Goal: Task Accomplishment & Management: Complete application form

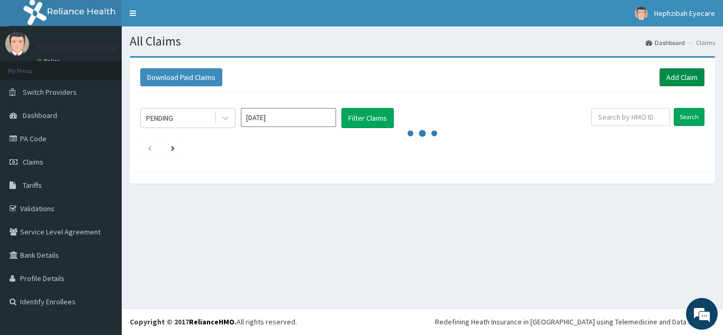
click at [673, 77] on link "Add Claim" at bounding box center [681, 77] width 45 height 18
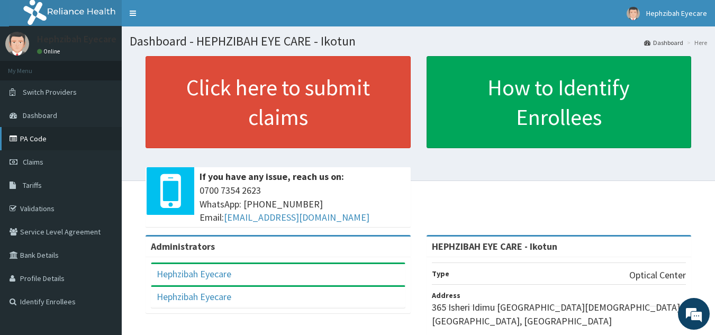
click at [67, 139] on link "PA Code" at bounding box center [61, 138] width 122 height 23
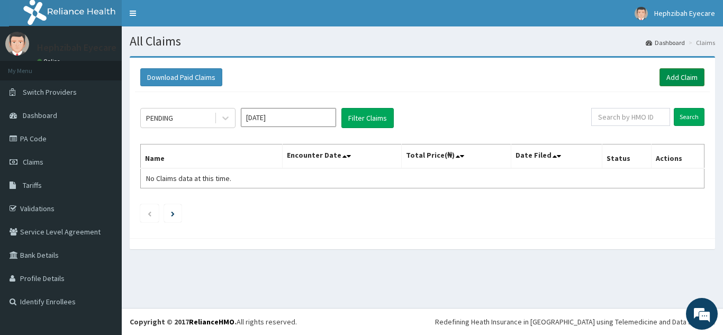
click at [677, 71] on link "Add Claim" at bounding box center [681, 77] width 45 height 18
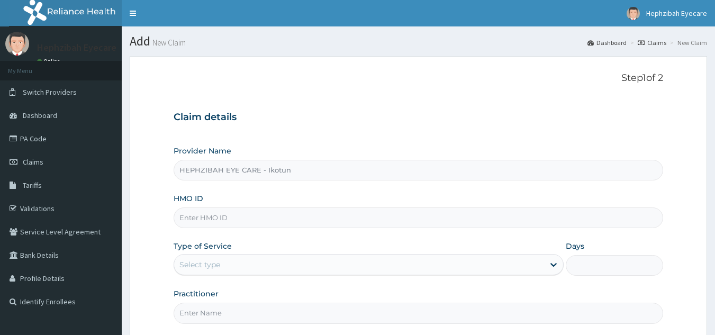
click at [395, 168] on div "Provider Name HEPHZIBAH EYE CARE - Ikotun HMO ID Type of Service Select type Da…" at bounding box center [419, 235] width 490 height 178
click at [395, 168] on input "HEPHZIBAH EYE CARE - Ikotun" at bounding box center [419, 170] width 490 height 21
click at [364, 214] on input "HMO ID" at bounding box center [419, 217] width 490 height 21
type input "BRI/10070/A"
click at [285, 237] on div "Provider Name HEPHZIBAH EYE CARE - Ikotun HMO ID BRI/10070/A Type of Service Se…" at bounding box center [419, 235] width 490 height 178
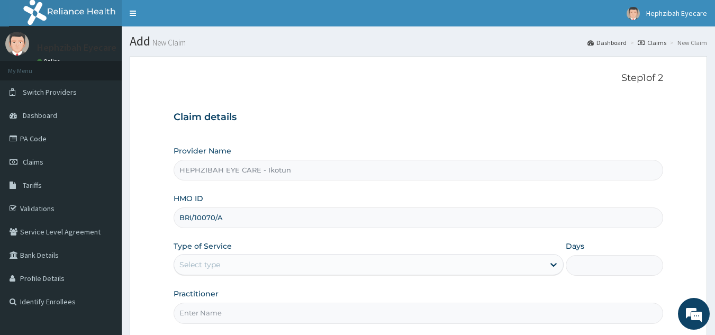
click at [267, 266] on div "Select type" at bounding box center [359, 264] width 370 height 17
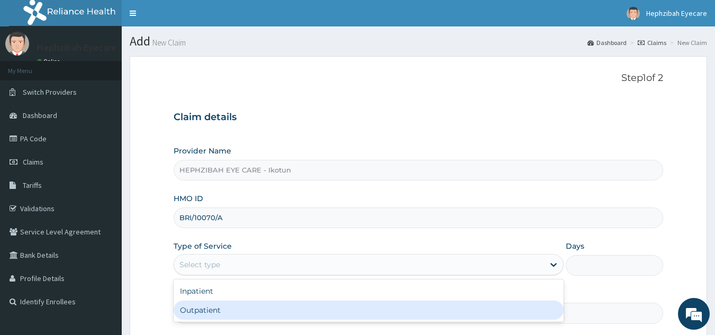
click at [247, 307] on div "Outpatient" at bounding box center [369, 310] width 390 height 19
type input "1"
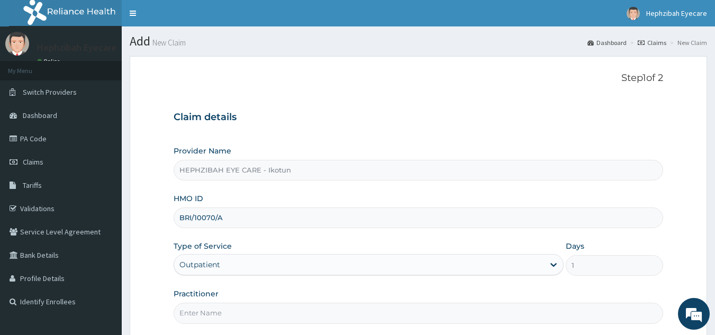
click at [233, 293] on div "Practitioner" at bounding box center [419, 305] width 490 height 35
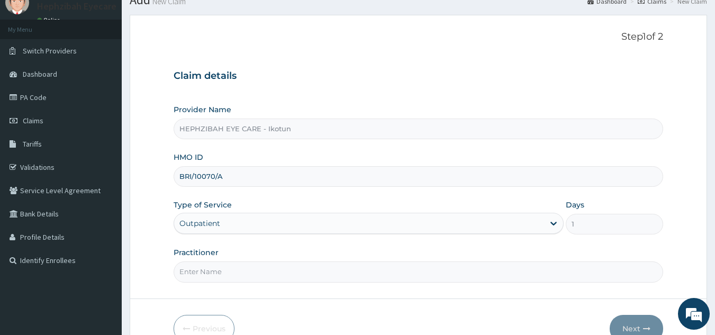
scroll to position [42, 0]
click at [227, 273] on input "Practitioner" at bounding box center [419, 270] width 490 height 21
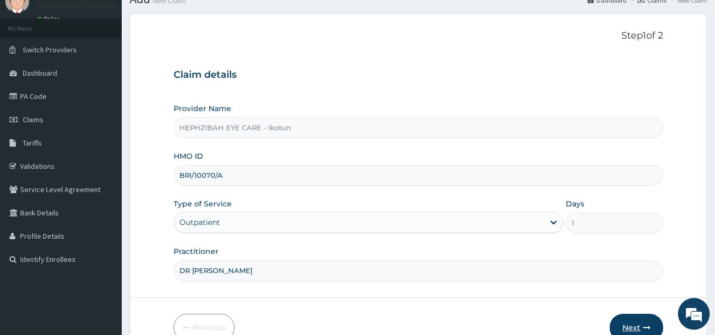
type input "DR [PERSON_NAME]"
click at [633, 327] on button "Next" at bounding box center [636, 328] width 53 height 28
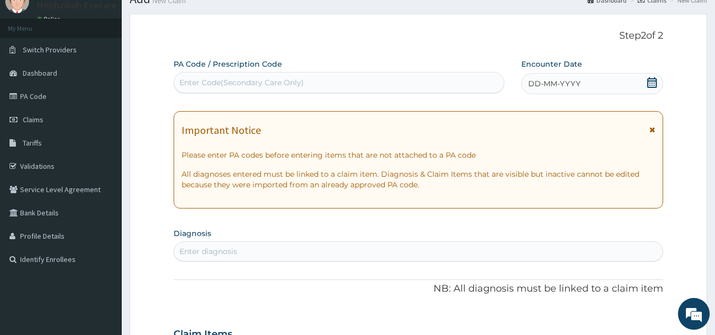
click at [313, 85] on div "Enter Code(Secondary Care Only)" at bounding box center [339, 82] width 330 height 17
paste input "PA/558AF9"
type input "PA/558AF9"
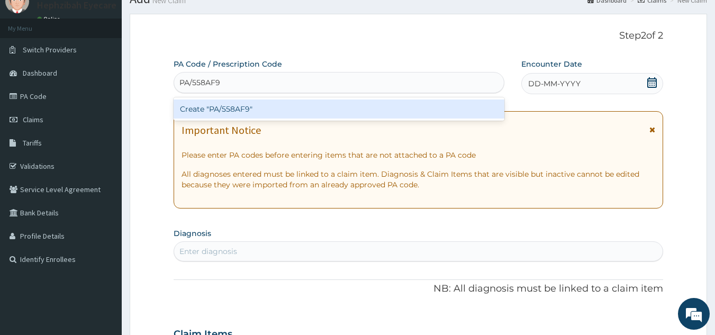
click at [260, 108] on div "Create "PA/558AF9"" at bounding box center [339, 108] width 331 height 19
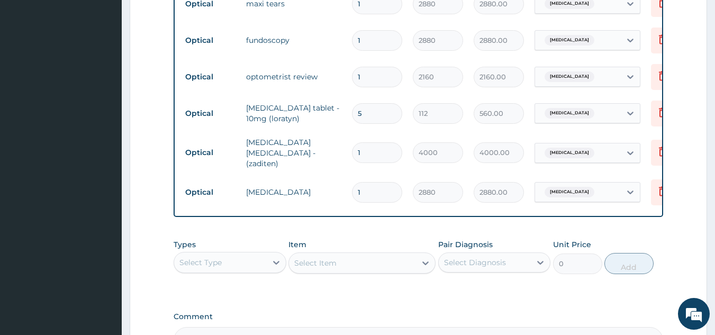
scroll to position [440, 0]
